Goal: Task Accomplishment & Management: Use online tool/utility

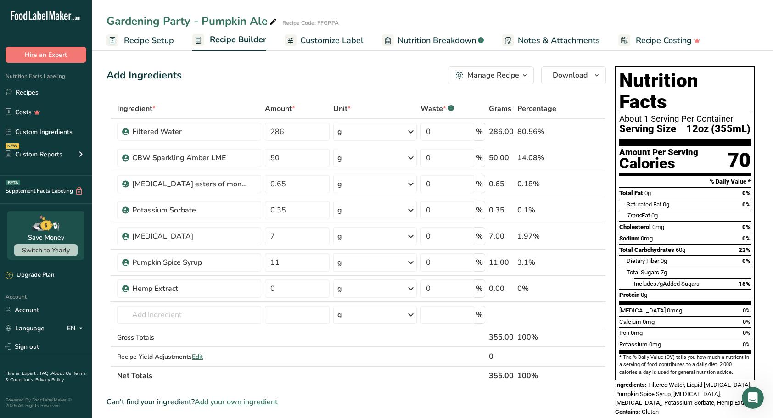
click at [32, 95] on link "Recipes" at bounding box center [46, 92] width 92 height 17
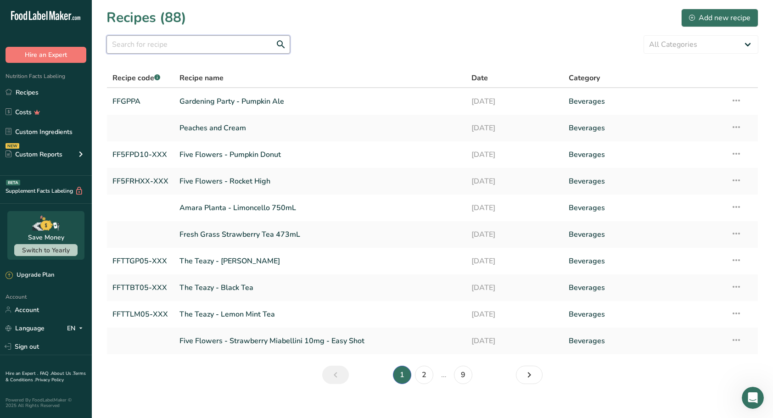
click at [137, 50] on input "text" at bounding box center [198, 44] width 184 height 18
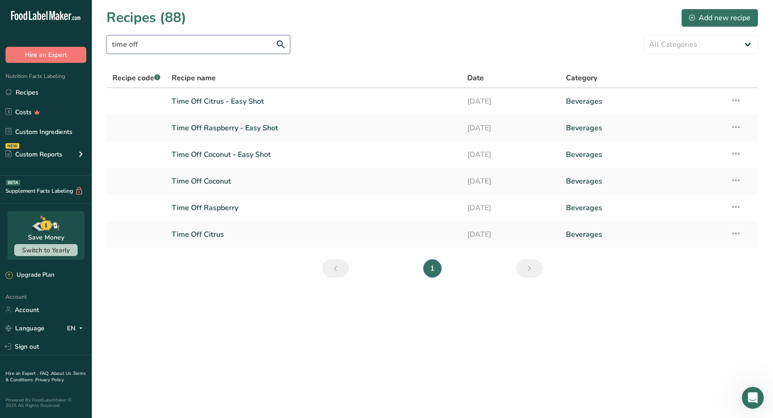
type input "time off"
click at [217, 185] on link "Time Off Coconut" at bounding box center [314, 181] width 285 height 19
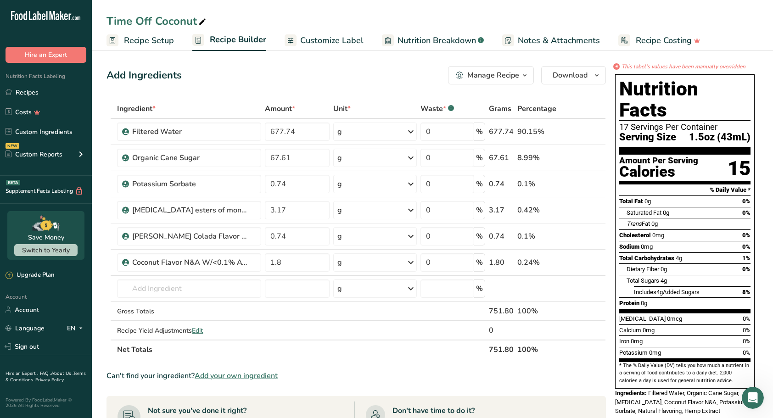
click at [570, 238] on icon at bounding box center [571, 237] width 6 height 10
click at [526, 74] on icon "button" at bounding box center [524, 75] width 7 height 11
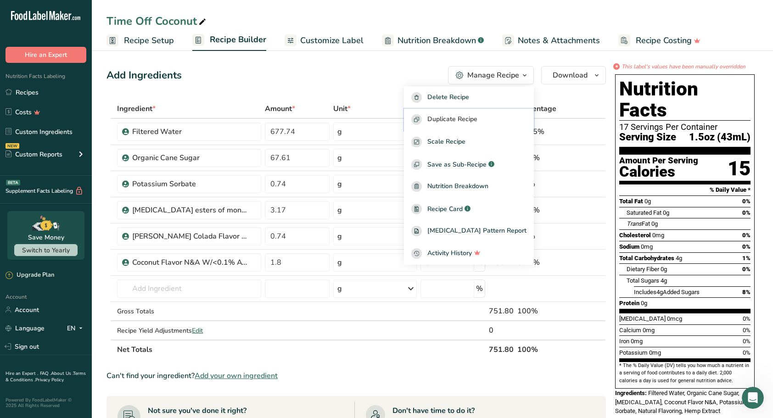
click at [459, 121] on span "Duplicate Recipe" at bounding box center [452, 119] width 50 height 11
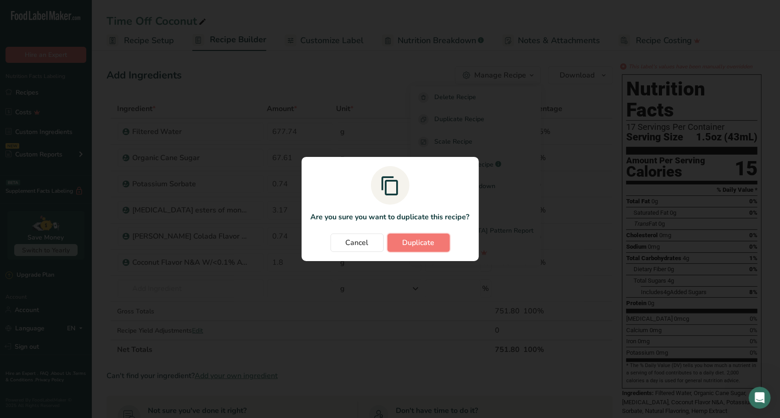
click at [426, 243] on span "Duplicate" at bounding box center [419, 242] width 32 height 11
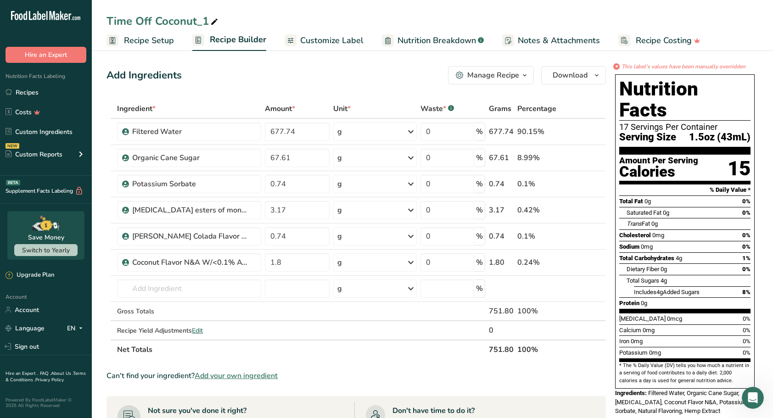
click at [212, 22] on icon at bounding box center [214, 22] width 8 height 13
type input "Time Off - Coconut & Spice 750mL"
click at [288, 68] on div "Add Ingredients Manage Recipe Delete Recipe Duplicate Recipe Scale Recipe Save …" at bounding box center [355, 75] width 499 height 18
type textarea ".74"
drag, startPoint x: 299, startPoint y: 132, endPoint x: 218, endPoint y: 128, distance: 80.9
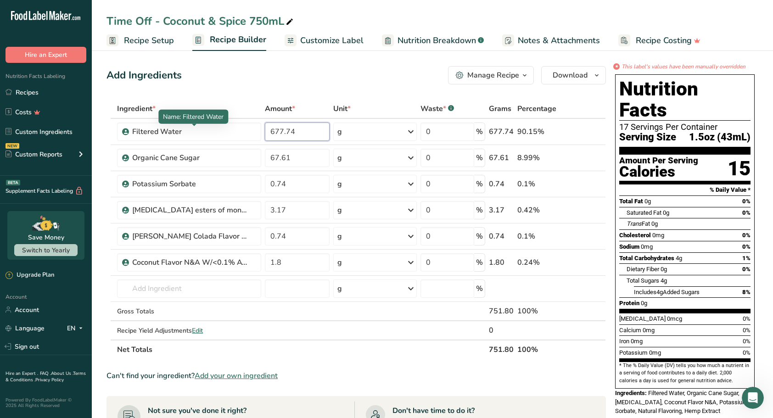
click at [218, 128] on tr "Filtered Water 677.74 g Weight Units g kg mg See more Volume Units l Volume uni…" at bounding box center [356, 132] width 498 height 26
type input "675.27"
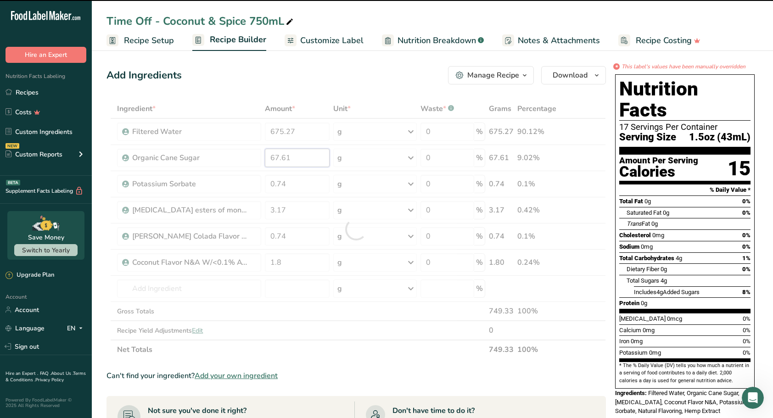
drag, startPoint x: 291, startPoint y: 161, endPoint x: 242, endPoint y: 161, distance: 49.1
click at [242, 161] on div "Ingredient * Amount * Unit * Waste * .a-a{fill:#347362;}.b-a{fill:#fff;} Grams …" at bounding box center [355, 229] width 499 height 260
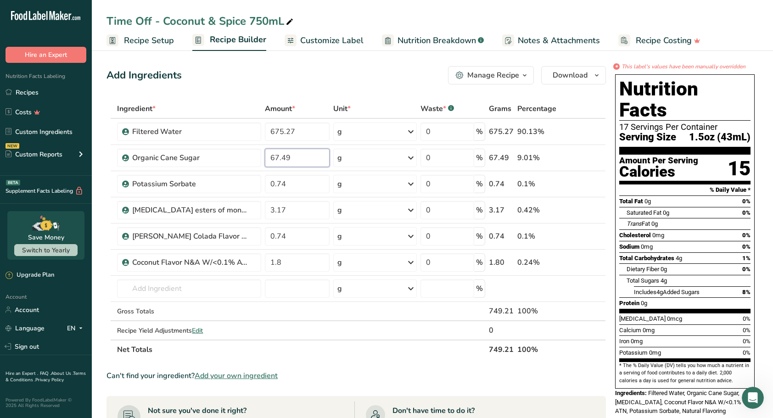
type input "67.49"
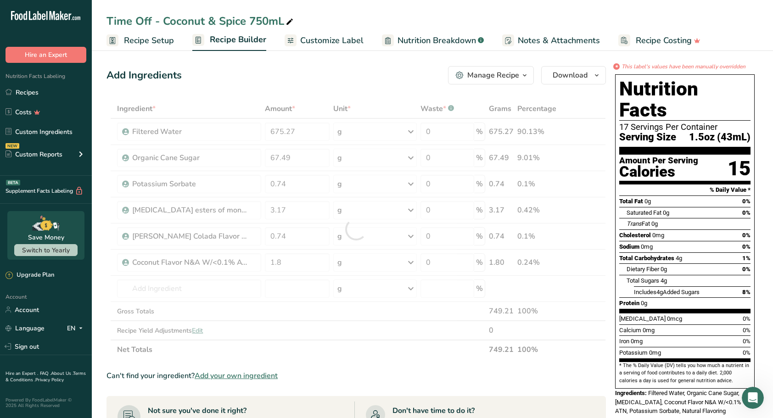
click at [103, 209] on section "Add Ingredients Manage Recipe Delete Recipe Duplicate Recipe Scale Recipe Save …" at bounding box center [432, 373] width 681 height 651
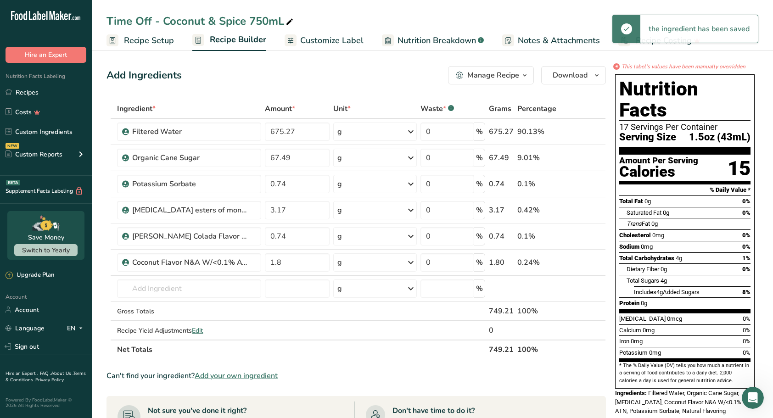
click at [599, 205] on icon at bounding box center [599, 204] width 11 height 7
type input "3.17"
type input "0.74"
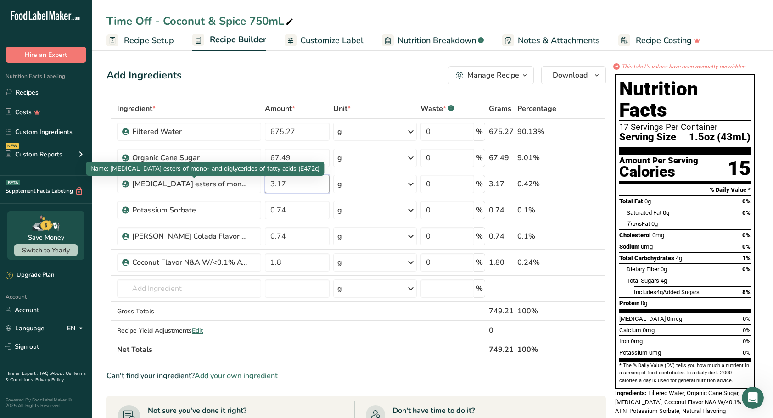
drag, startPoint x: 302, startPoint y: 183, endPoint x: 246, endPoint y: 182, distance: 56.0
click at [246, 182] on tr "[MEDICAL_DATA] esters of mono- and diglycerides of fatty acids (E472c) 3.17 g P…" at bounding box center [356, 184] width 498 height 26
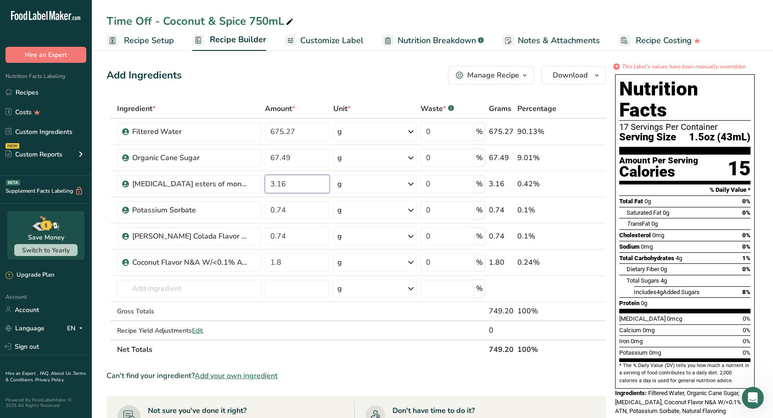
type input "3.16"
click at [588, 237] on icon at bounding box center [586, 237] width 6 height 10
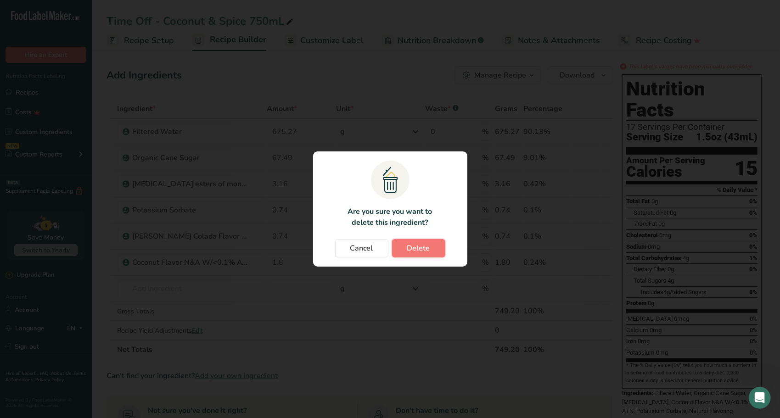
click at [424, 249] on span "Delete" at bounding box center [418, 248] width 23 height 11
type input "1.8"
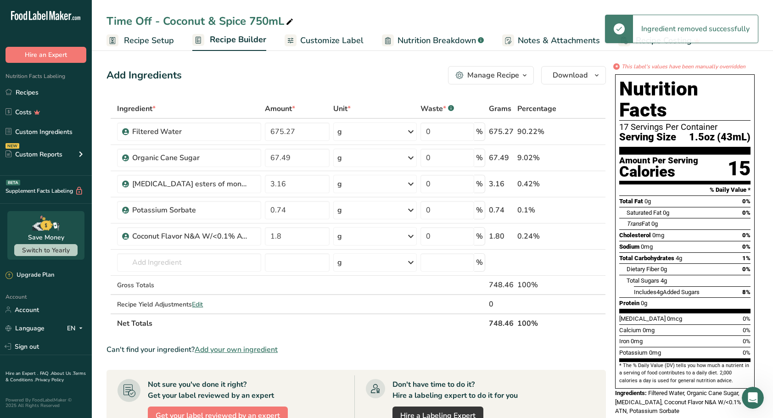
click at [587, 235] on icon at bounding box center [586, 237] width 6 height 10
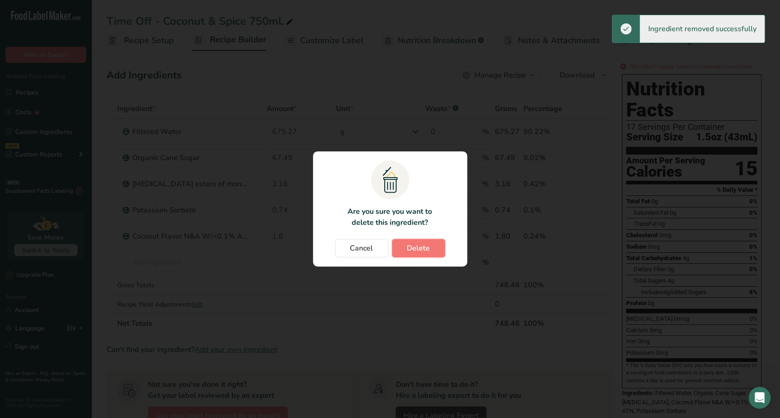
click at [421, 246] on span "Delete" at bounding box center [418, 248] width 23 height 11
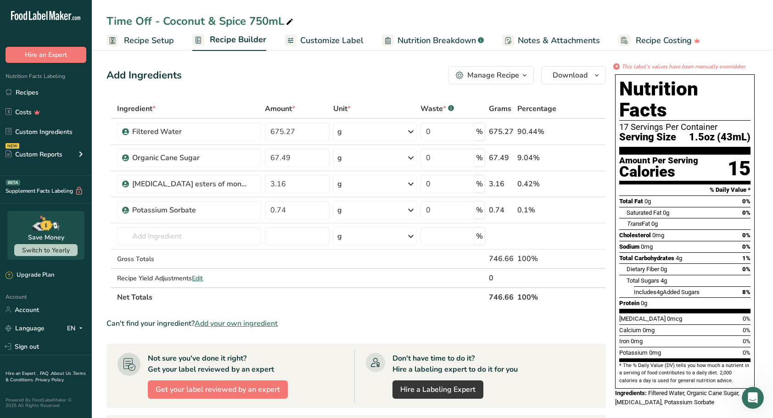
click at [235, 321] on span "Add your own ingredient" at bounding box center [236, 323] width 83 height 11
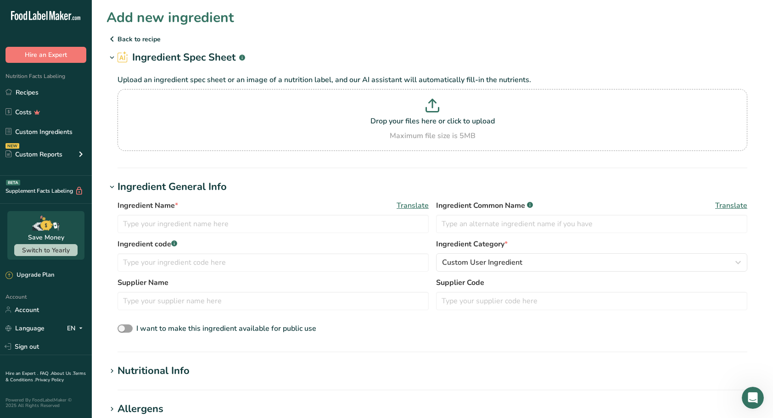
drag, startPoint x: 415, startPoint y: 105, endPoint x: 392, endPoint y: 109, distance: 23.4
click at [392, 109] on p at bounding box center [432, 107] width 625 height 17
click at [392, 109] on input "Drop your files here or click to upload Maximum file size is 5MB" at bounding box center [432, 120] width 630 height 62
click at [443, 109] on p at bounding box center [432, 107] width 625 height 17
click at [443, 109] on input "Drop your files here or click to upload Maximum file size is 5MB" at bounding box center [432, 120] width 630 height 62
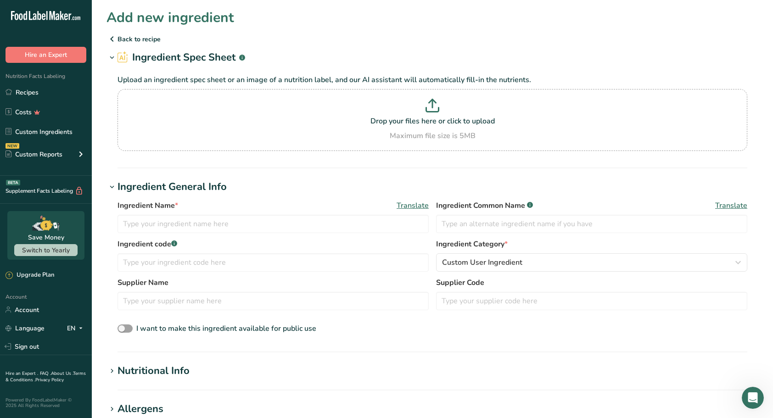
type input "C:\fakepath\Screenshot [DATE] 105901.png"
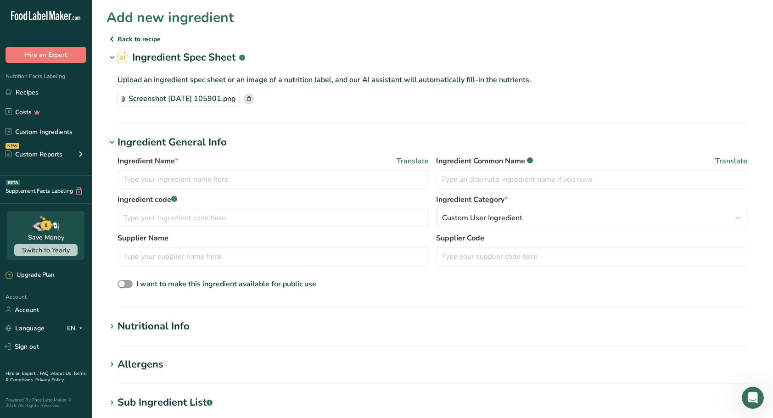
scroll to position [46, 0]
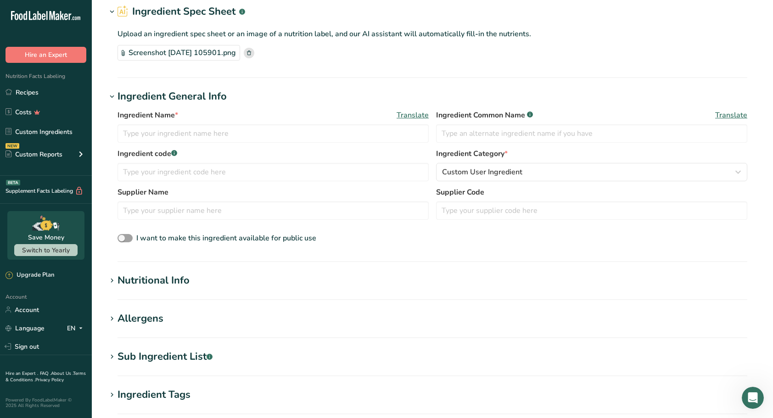
click at [109, 279] on icon at bounding box center [112, 280] width 8 height 13
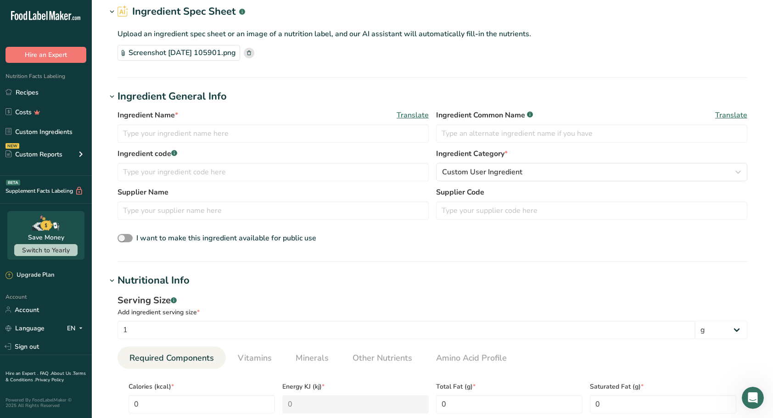
click at [113, 281] on icon at bounding box center [112, 280] width 8 height 13
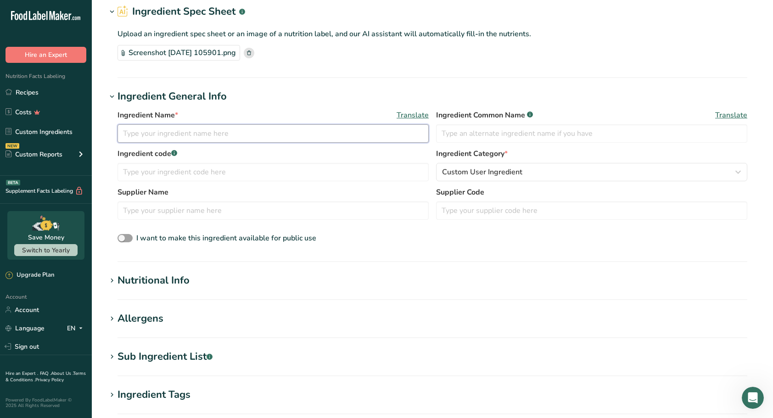
click at [186, 136] on input "text" at bounding box center [272, 133] width 311 height 18
click at [177, 130] on input "text" at bounding box center [272, 133] width 311 height 18
type input "Toasted [PERSON_NAME]"
type input "Natural Flavoring"
click at [463, 209] on input "text" at bounding box center [591, 210] width 311 height 18
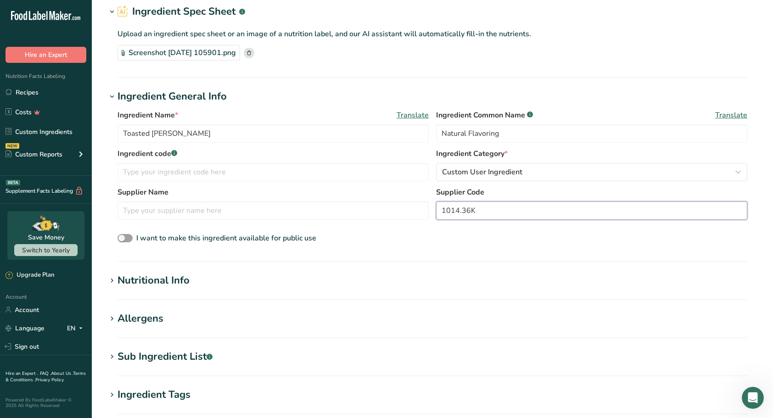
type input "1014.36K"
click at [196, 215] on input "text" at bounding box center [272, 210] width 311 height 18
type input "Capella"
click at [228, 174] on input "text" at bounding box center [272, 172] width 311 height 18
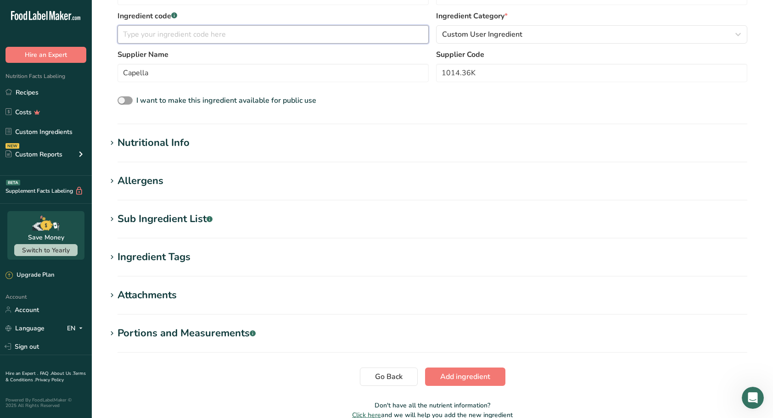
scroll to position [229, 0]
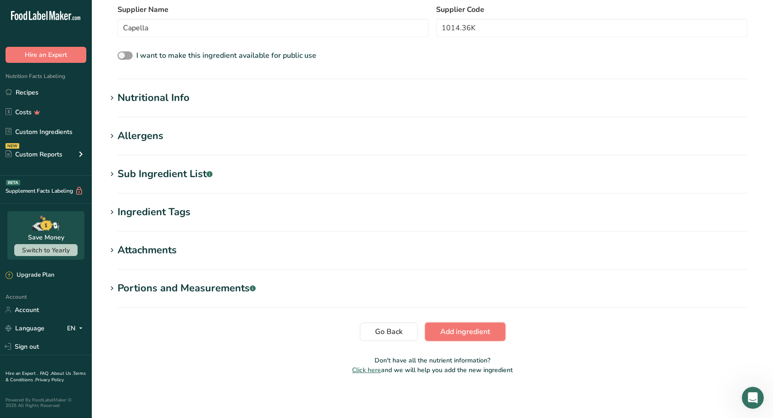
click at [459, 329] on span "Add ingredient" at bounding box center [465, 331] width 50 height 11
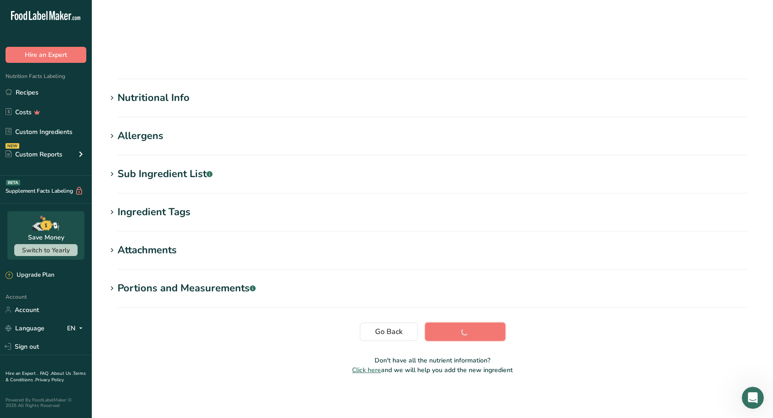
scroll to position [37, 0]
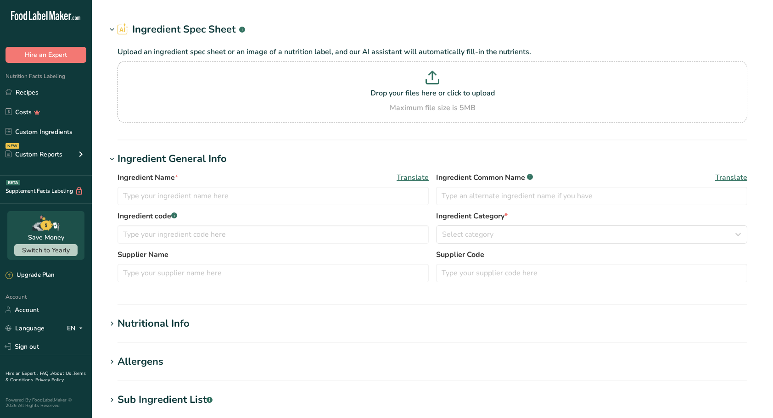
type input "[PERSON_NAME] Colada Flavor Nat-Type WS"
type input "Natural Flavoring"
type input "72.632"
type input "Northwestern Extracts"
type input "72.632"
